Goal: Navigation & Orientation: Find specific page/section

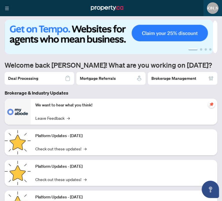
click at [7, 8] on icon "menu" at bounding box center [7, 8] width 4 height 4
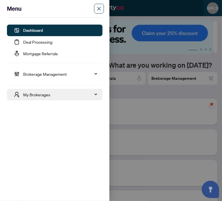
click at [54, 94] on span "My Brokerages" at bounding box center [58, 95] width 70 height 12
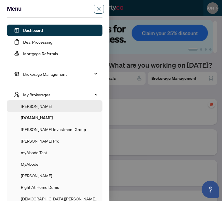
click at [43, 104] on span "[PERSON_NAME]" at bounding box center [59, 107] width 77 height 12
